Goal: Task Accomplishment & Management: Complete application form

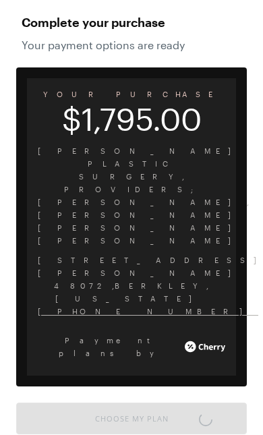
scroll to position [1114, 0]
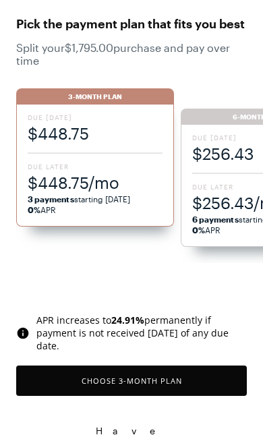
scroll to position [55, 0]
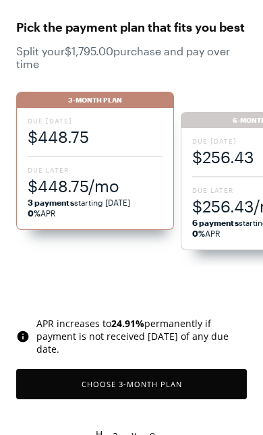
click at [242, 164] on span "$256.43" at bounding box center [259, 157] width 135 height 22
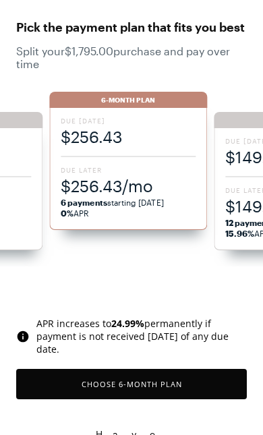
click at [170, 389] on button "Choose 6 -Month Plan" at bounding box center [131, 384] width 230 height 30
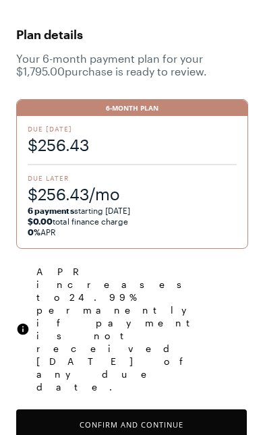
click at [183, 409] on button "Confirm and Continue" at bounding box center [131, 424] width 230 height 30
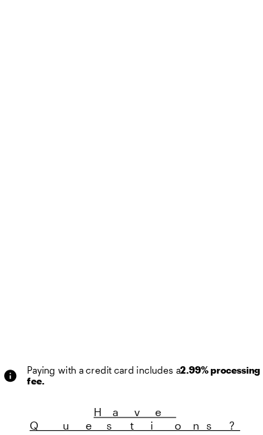
scroll to position [86, 0]
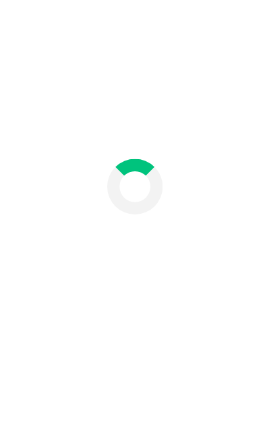
scroll to position [36, 0]
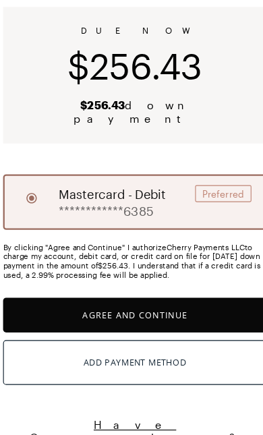
click at [146, 315] on button "Agree and Continue" at bounding box center [131, 330] width 230 height 30
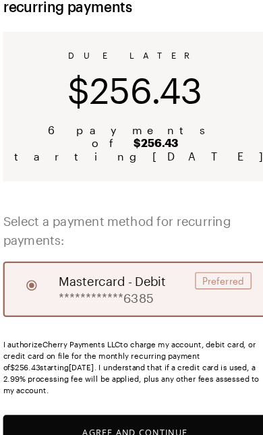
click at [156, 417] on button "Agree and Continue" at bounding box center [131, 432] width 230 height 30
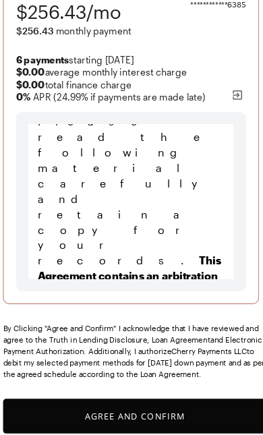
scroll to position [208, 0]
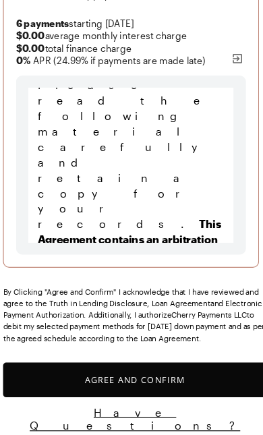
click at [147, 371] on button "Agree and Confirm" at bounding box center [131, 386] width 230 height 30
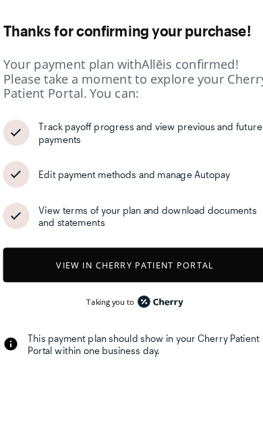
click at [166, 285] on button "View in Cherry patient portal" at bounding box center [131, 286] width 230 height 30
